Goal: Information Seeking & Learning: Learn about a topic

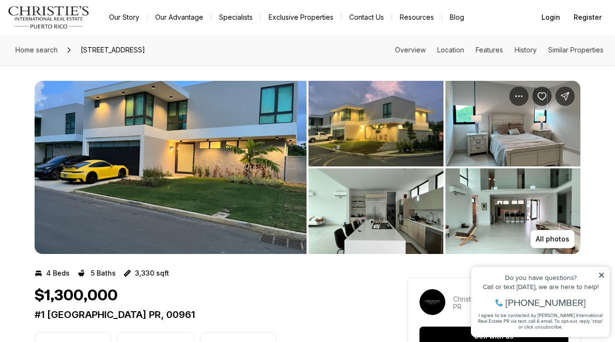
click at [513, 218] on img "View image gallery" at bounding box center [513, 211] width 135 height 86
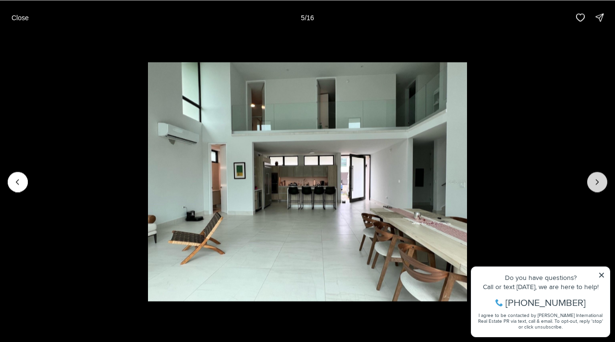
click at [600, 179] on icon "Next slide" at bounding box center [598, 182] width 10 height 10
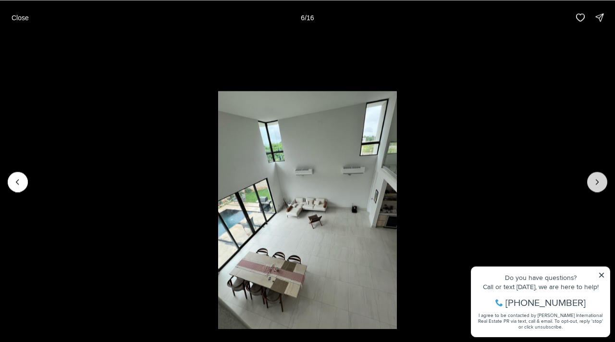
click at [599, 179] on icon "Next slide" at bounding box center [598, 182] width 10 height 10
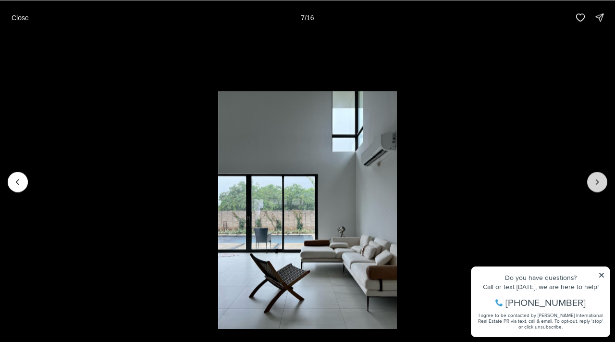
click at [599, 179] on icon "Next slide" at bounding box center [598, 182] width 10 height 10
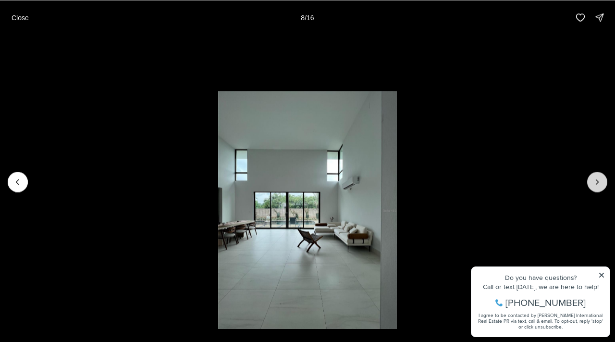
click at [600, 179] on icon "Next slide" at bounding box center [598, 182] width 10 height 10
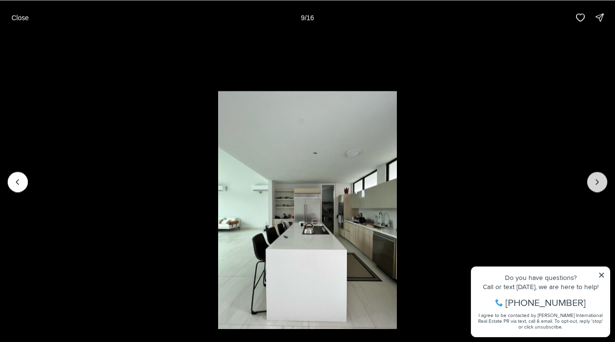
click at [600, 179] on icon "Next slide" at bounding box center [598, 182] width 10 height 10
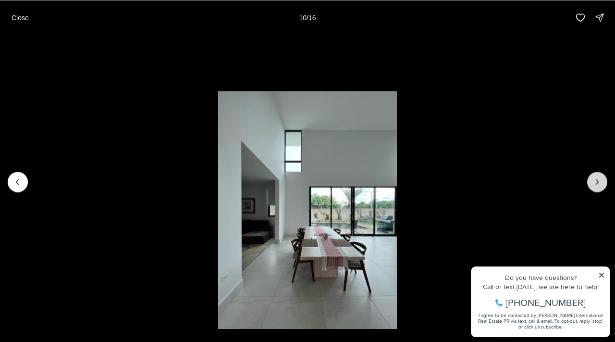
click at [600, 179] on icon "Next slide" at bounding box center [598, 182] width 10 height 10
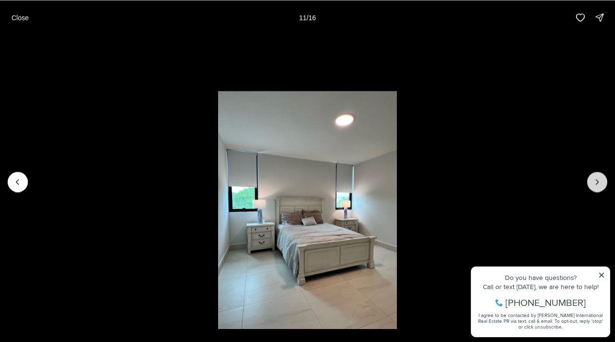
click at [600, 179] on icon "Next slide" at bounding box center [598, 182] width 10 height 10
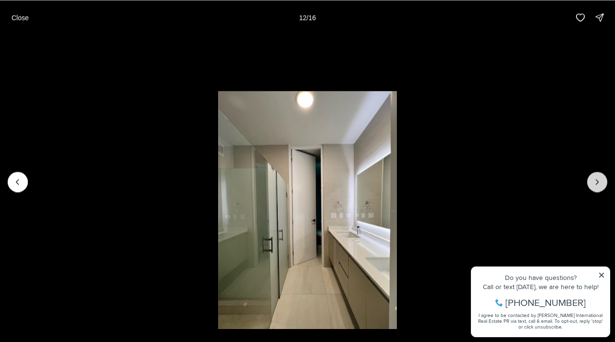
click at [600, 179] on icon "Next slide" at bounding box center [598, 182] width 10 height 10
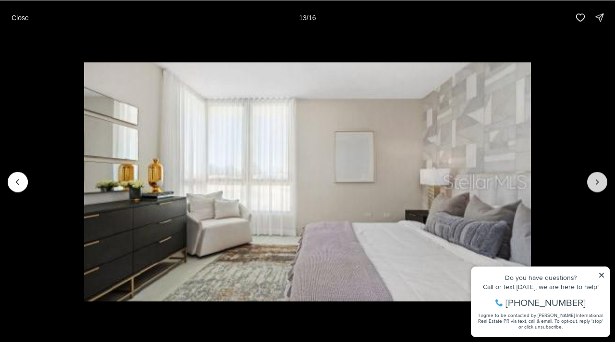
click at [600, 179] on icon "Next slide" at bounding box center [598, 182] width 10 height 10
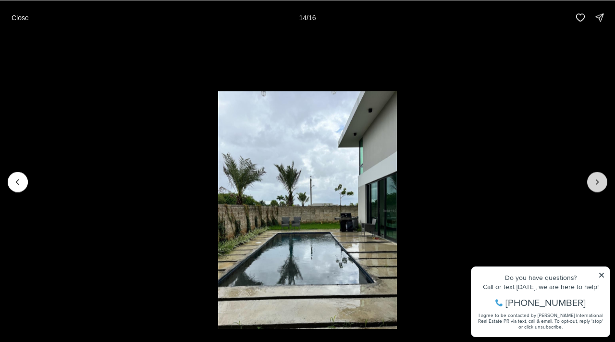
click at [600, 179] on icon "Next slide" at bounding box center [598, 182] width 10 height 10
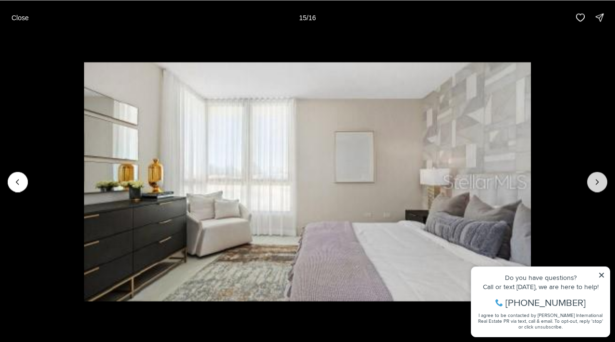
click at [600, 179] on icon "Next slide" at bounding box center [598, 182] width 10 height 10
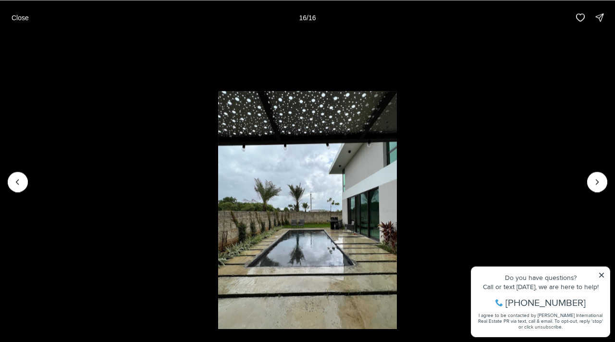
click at [601, 179] on div at bounding box center [597, 182] width 20 height 20
